Goal: Task Accomplishment & Management: Manage account settings

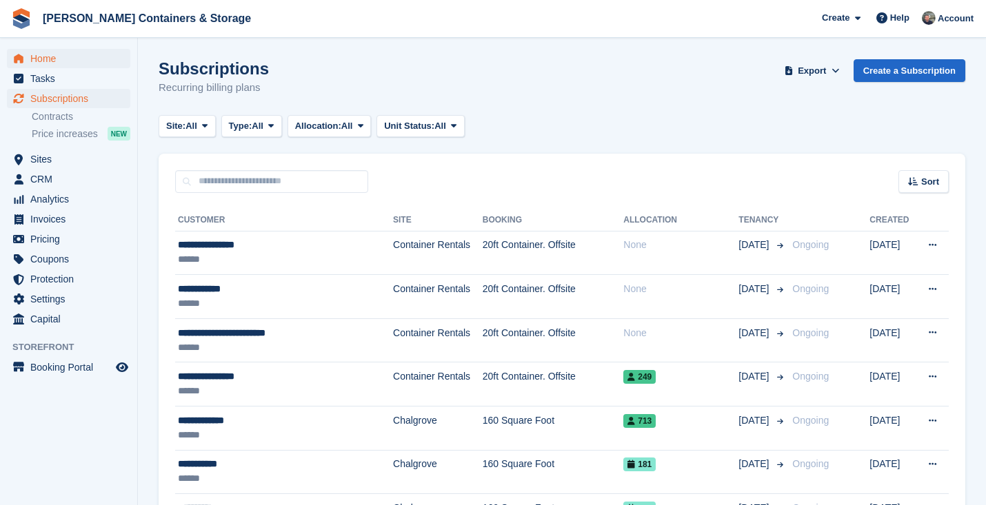
click at [66, 56] on span "Home" at bounding box center [71, 58] width 83 height 19
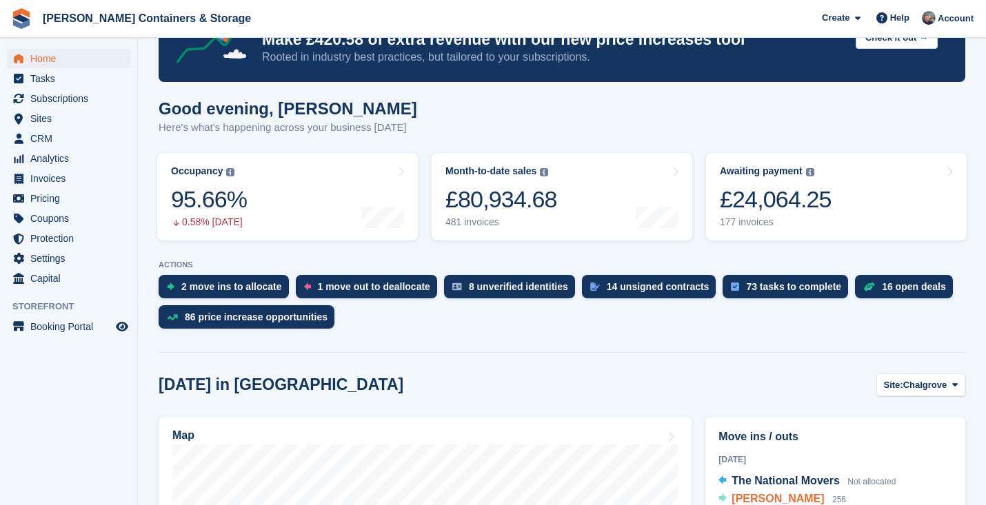
scroll to position [217, 0]
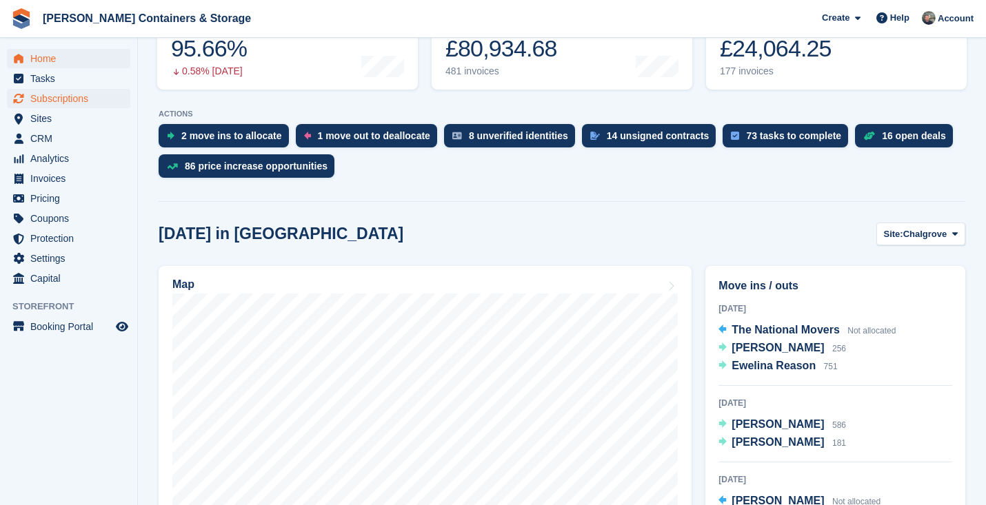
click at [94, 97] on span "Subscriptions" at bounding box center [71, 98] width 83 height 19
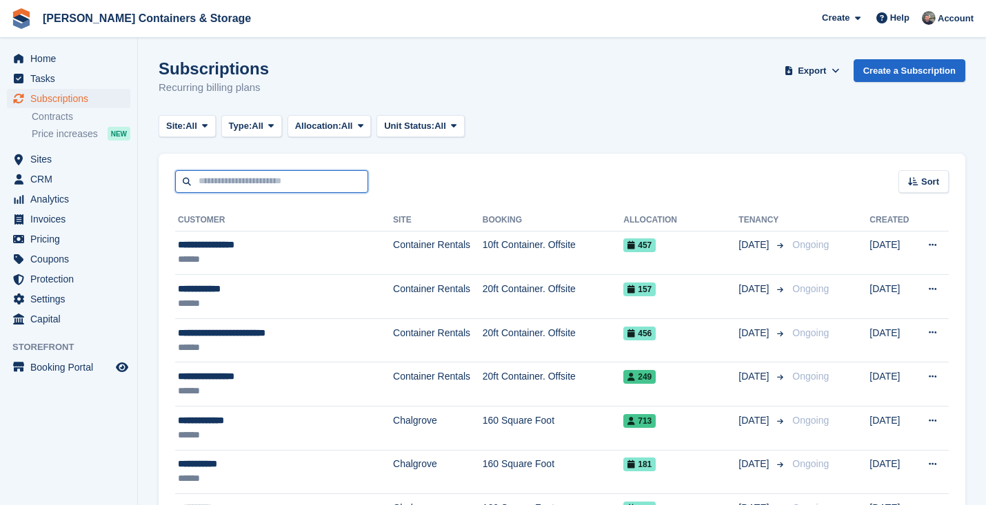
click at [265, 184] on input "text" at bounding box center [271, 181] width 193 height 23
type input "******"
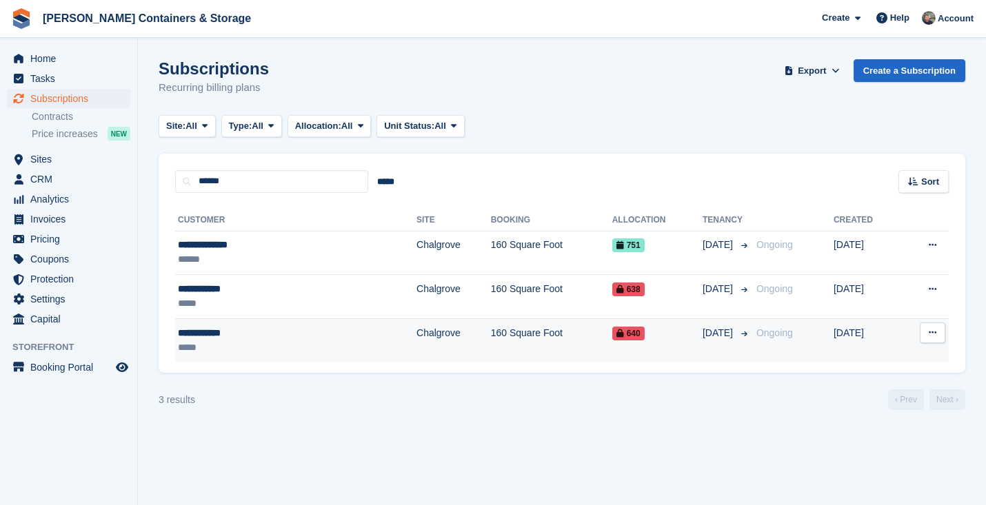
click at [417, 325] on td "Chalgrove" at bounding box center [454, 340] width 74 height 43
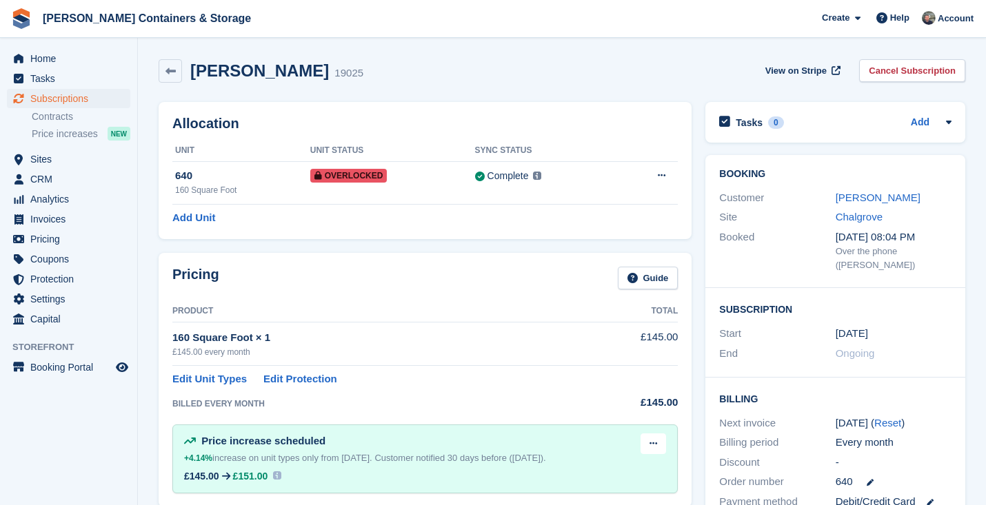
click at [863, 190] on div "Sally Audain" at bounding box center [894, 198] width 116 height 16
click at [851, 199] on link "Sally Audain" at bounding box center [878, 198] width 85 height 12
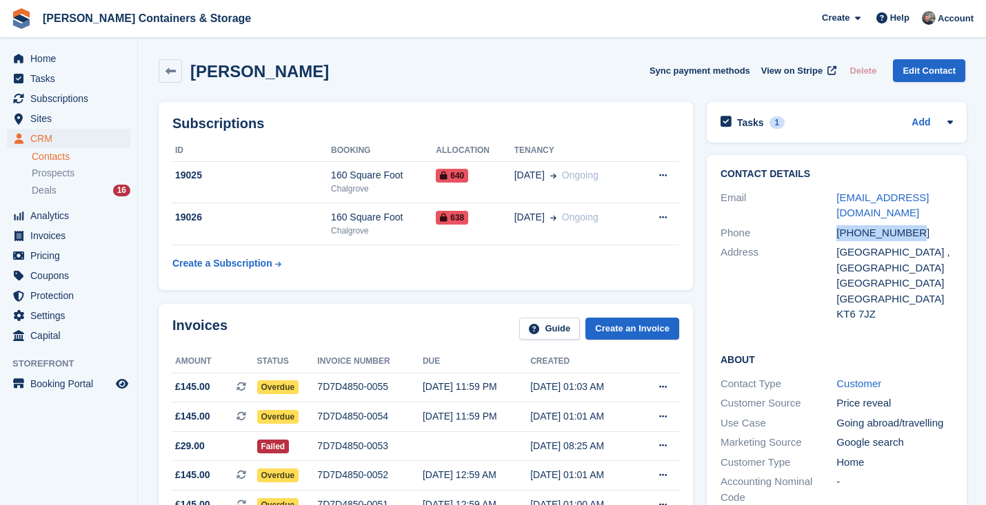
drag, startPoint x: 923, startPoint y: 221, endPoint x: 832, endPoint y: 220, distance: 90.3
click at [832, 223] on div "Phone +447449292897" at bounding box center [837, 233] width 232 height 20
copy div "+447449292897"
click at [959, 234] on div "Contact Details Email sareason@outlook.com Phone +447449292897 Address 30 Hook …" at bounding box center [837, 246] width 260 height 183
drag, startPoint x: 952, startPoint y: 196, endPoint x: 824, endPoint y: 196, distance: 128.3
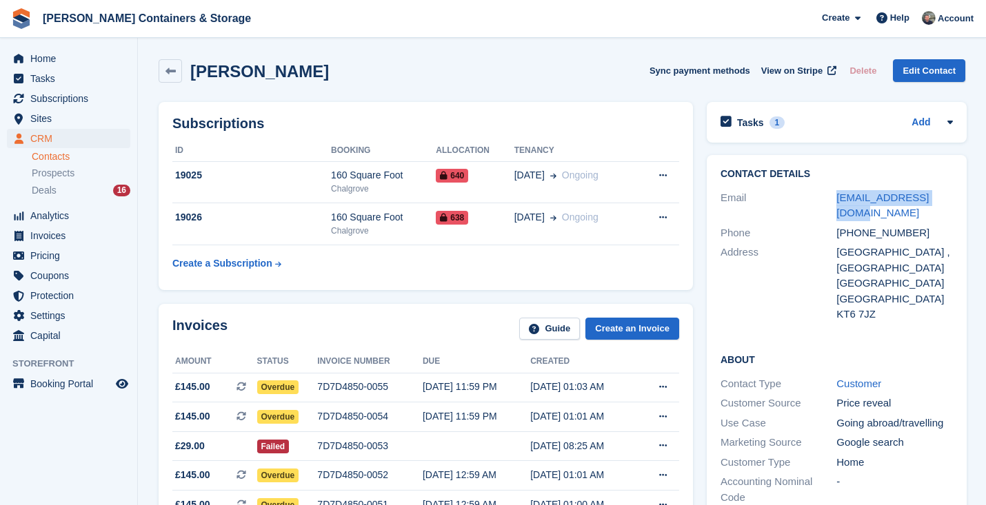
click at [824, 196] on div "Contact Details Email sareason@outlook.com Phone +447449292897 Address 30 Hook …" at bounding box center [837, 246] width 260 height 183
click at [824, 196] on div "Email" at bounding box center [779, 205] width 116 height 31
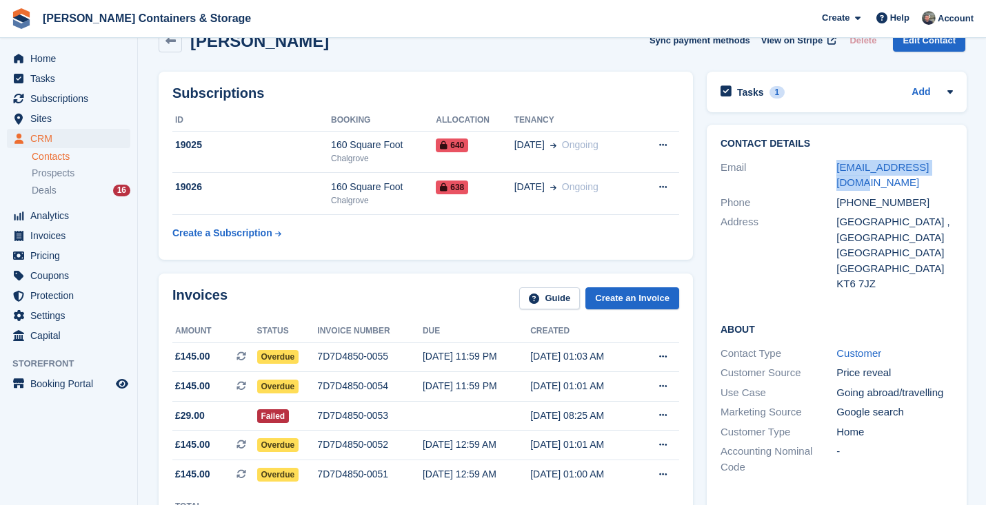
scroll to position [50, 0]
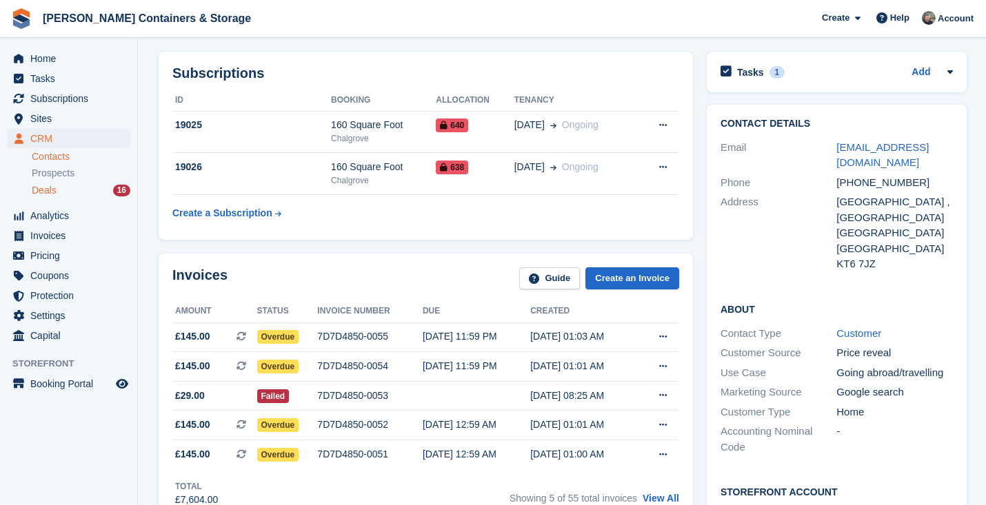
click at [41, 183] on link "Deals 16" at bounding box center [81, 190] width 99 height 14
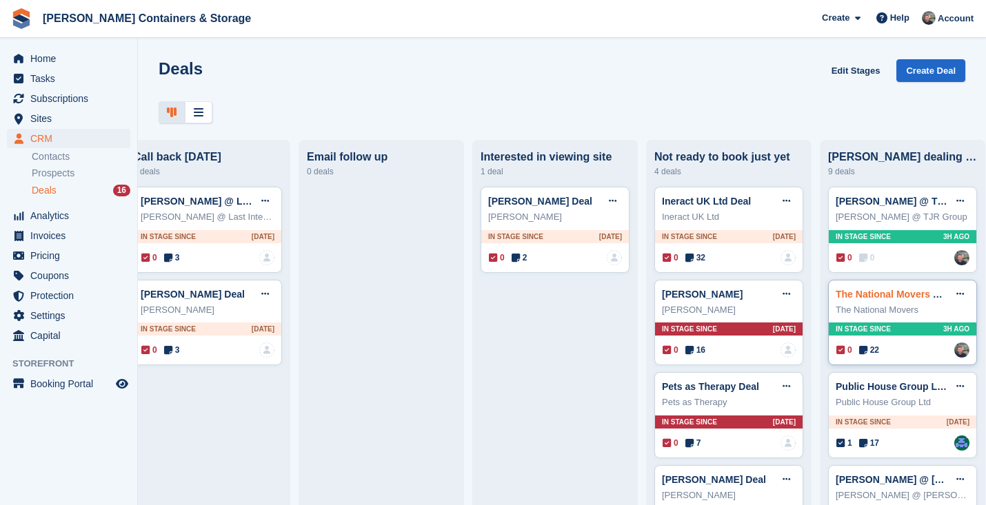
scroll to position [0, 381]
click at [876, 350] on span "22" at bounding box center [870, 350] width 20 height 12
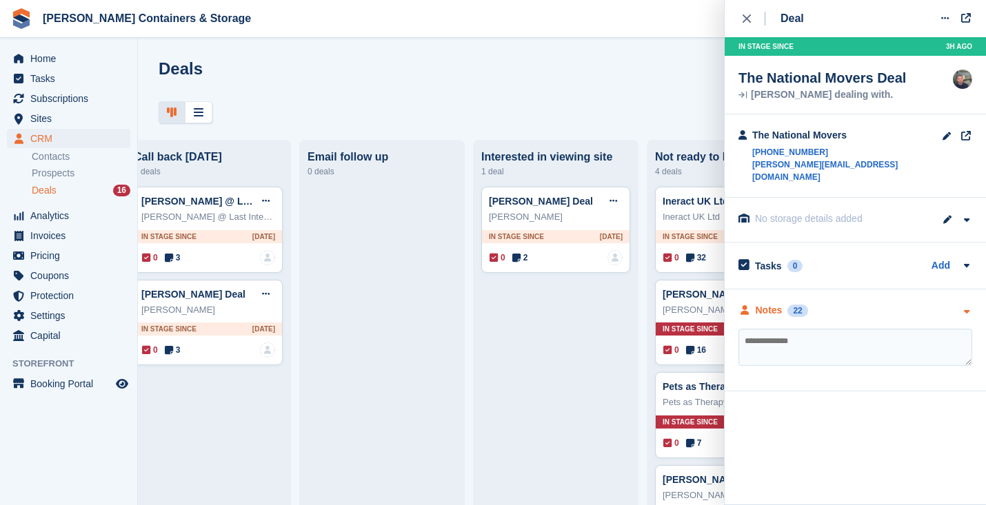
click at [787, 303] on div "Notes 22" at bounding box center [774, 310] width 70 height 14
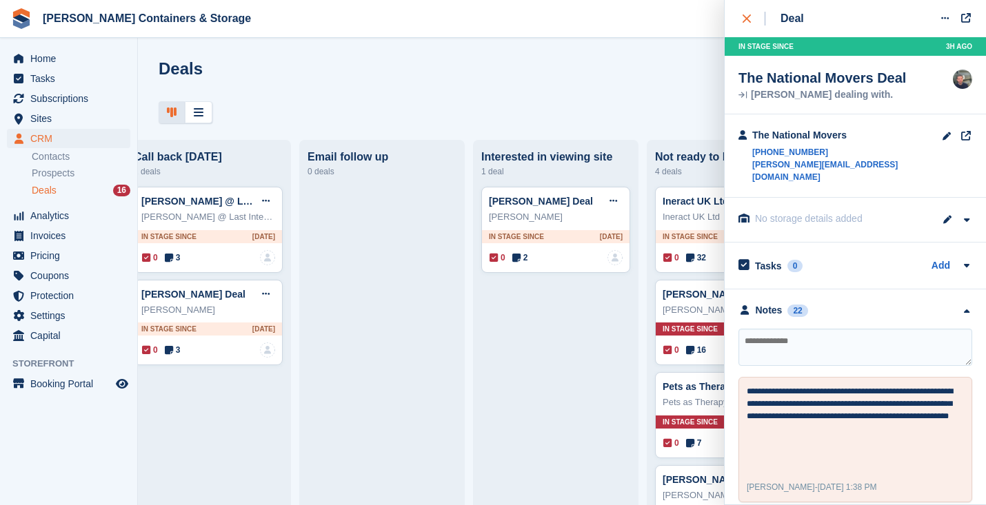
click at [748, 18] on icon "close" at bounding box center [747, 18] width 8 height 8
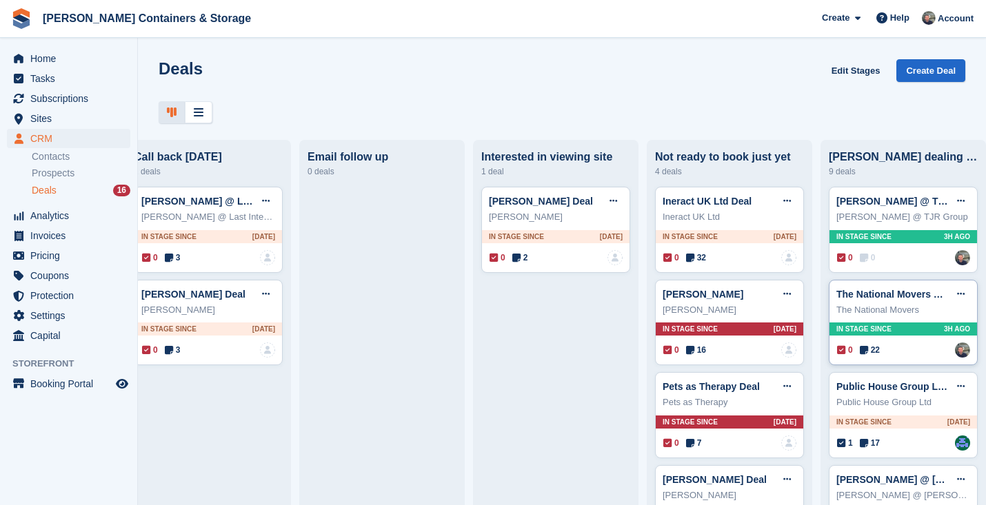
click at [876, 351] on span "22" at bounding box center [870, 350] width 20 height 12
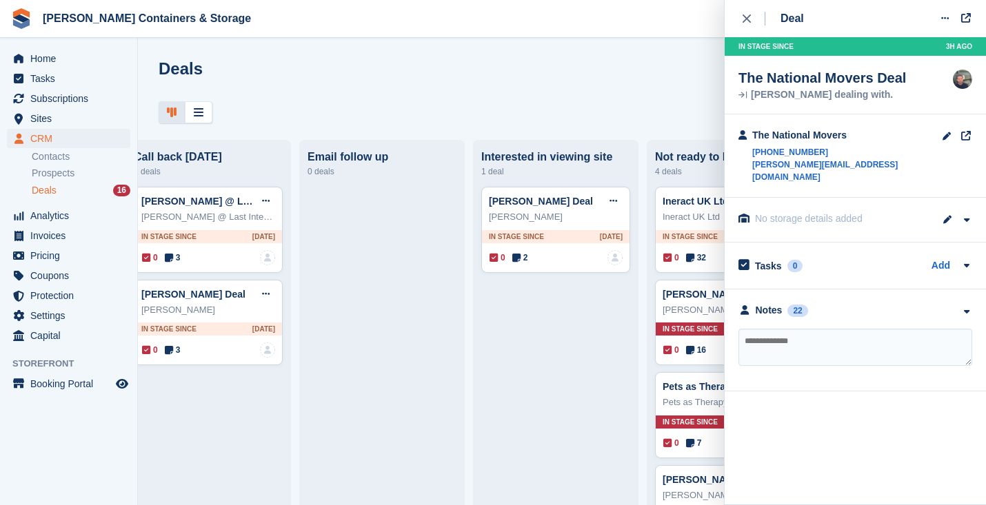
click at [803, 329] on textarea at bounding box center [856, 347] width 234 height 37
paste textarea "**********"
type textarea "**********"
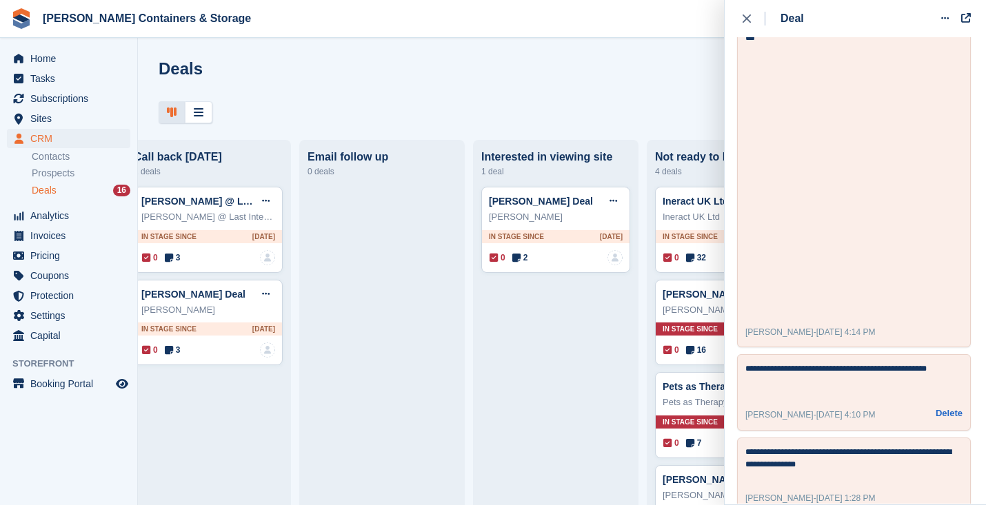
scroll to position [1279, 1]
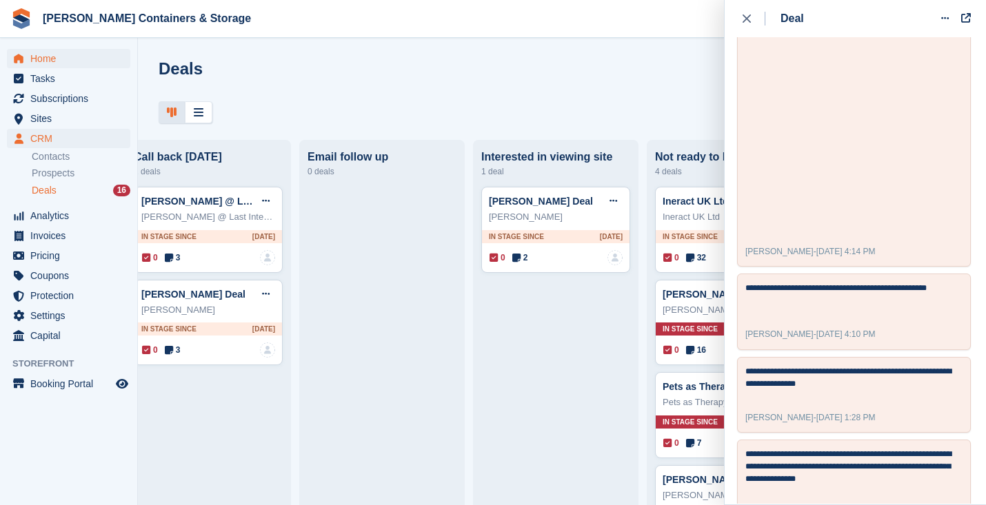
click at [93, 59] on span "Home" at bounding box center [71, 58] width 83 height 19
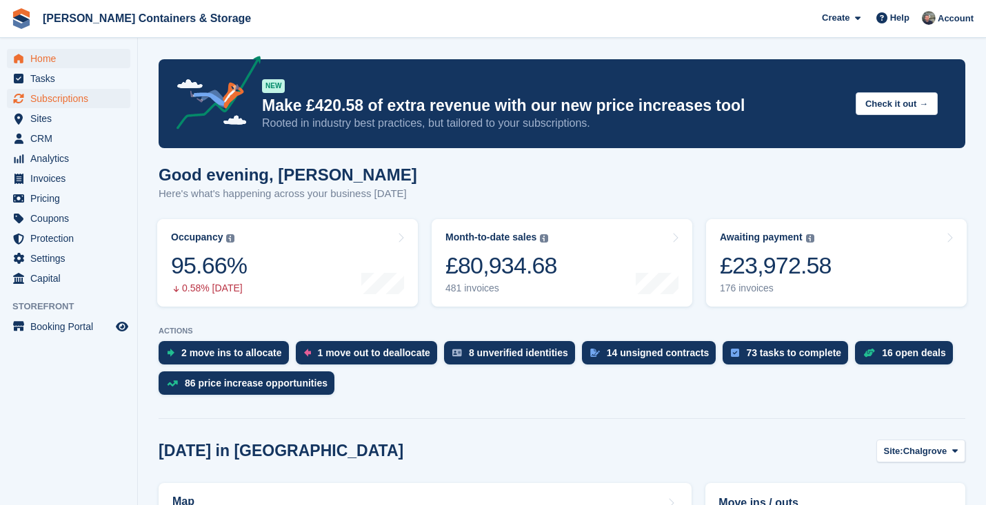
click at [74, 98] on span "Subscriptions" at bounding box center [71, 98] width 83 height 19
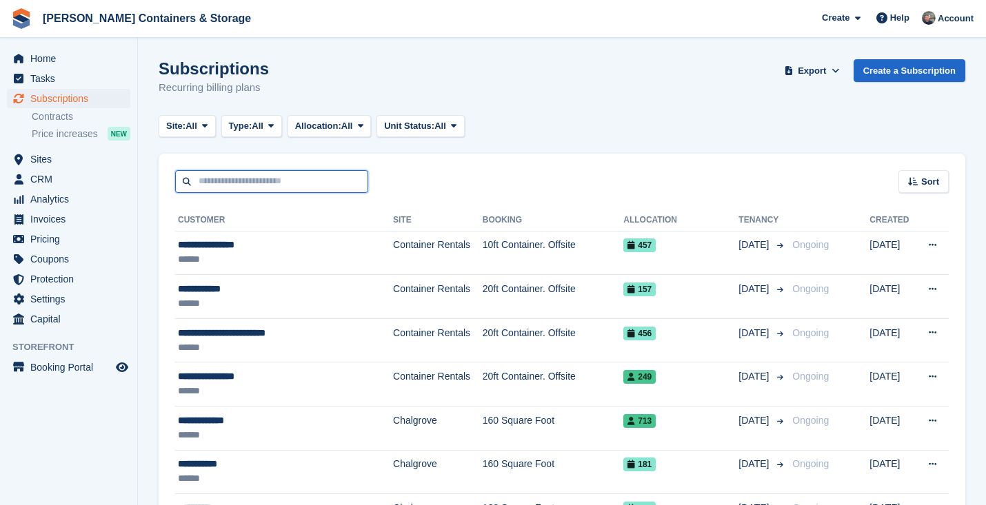
click at [216, 180] on input "text" at bounding box center [271, 181] width 193 height 23
type input "*****"
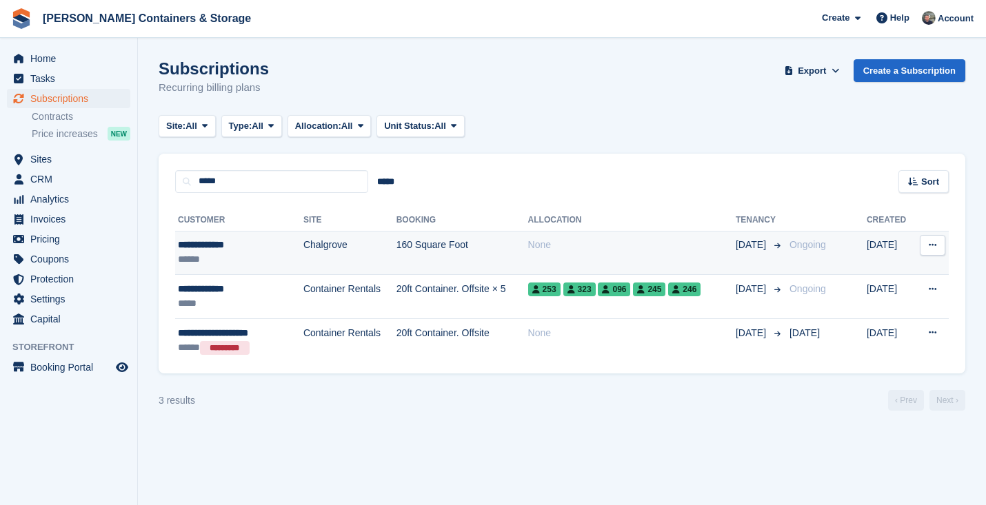
click at [241, 246] on div "**********" at bounding box center [230, 245] width 104 height 14
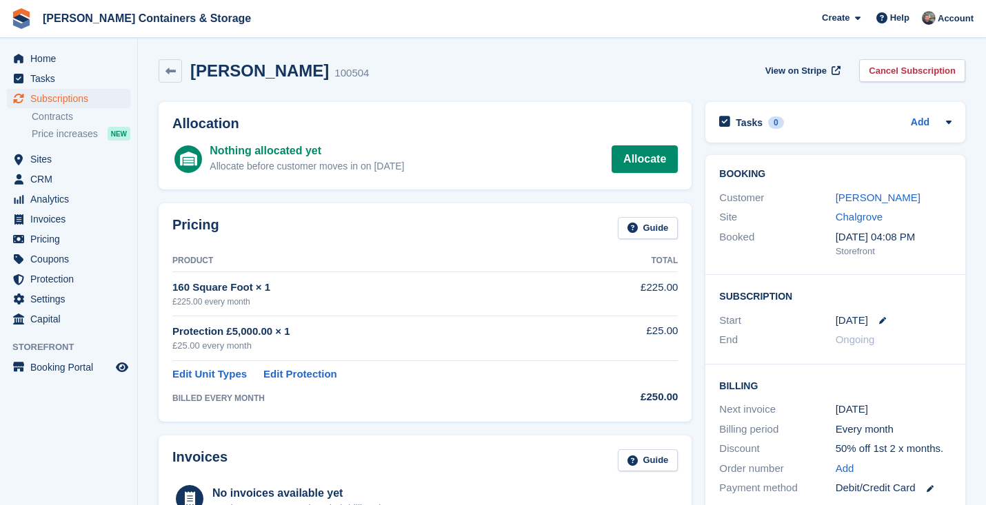
scroll to position [-1, 0]
click at [868, 186] on div "Booking Customer [PERSON_NAME] Site Chalgrove Booked [DATE] 04:08 PM Storefront" at bounding box center [835, 215] width 260 height 120
click at [864, 192] on link "[PERSON_NAME]" at bounding box center [878, 198] width 85 height 12
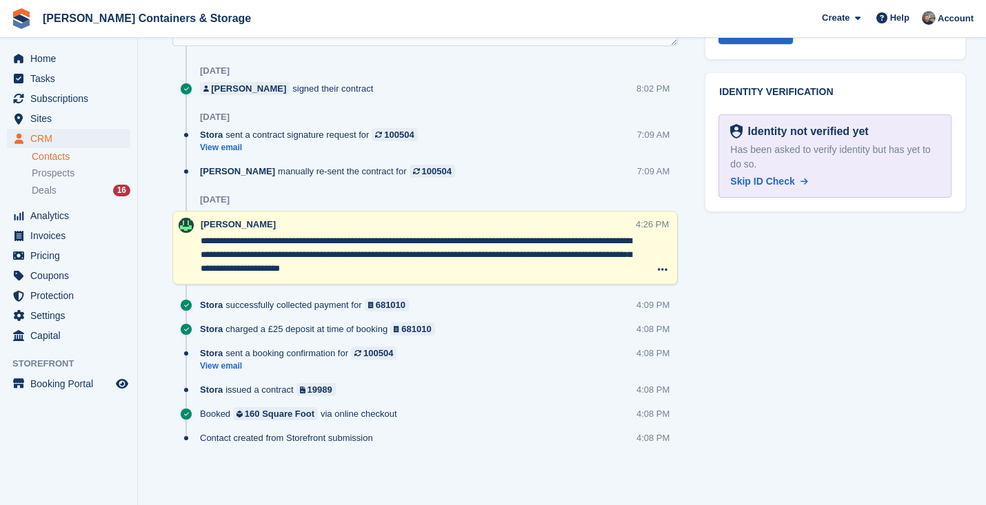
scroll to position [714, 0]
click at [60, 61] on span "Home" at bounding box center [71, 58] width 83 height 19
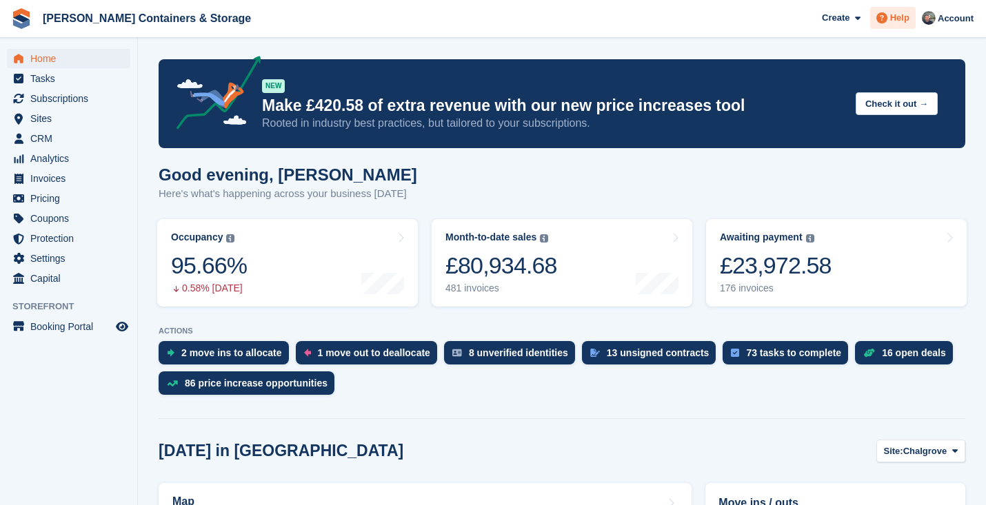
click at [910, 21] on div "Help" at bounding box center [893, 18] width 46 height 22
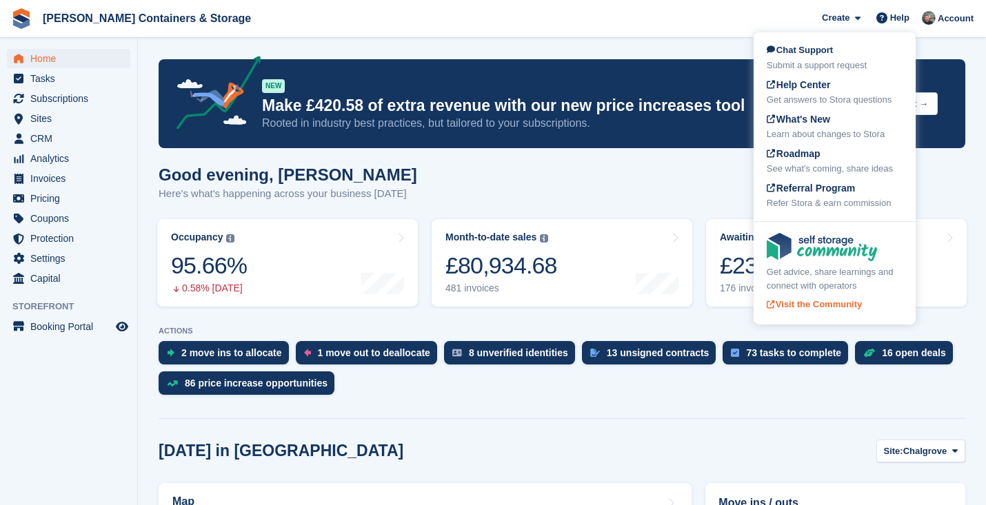
click at [831, 273] on div "Get advice, share learnings and connect with operators" at bounding box center [835, 278] width 136 height 27
